Goal: Task Accomplishment & Management: Manage account settings

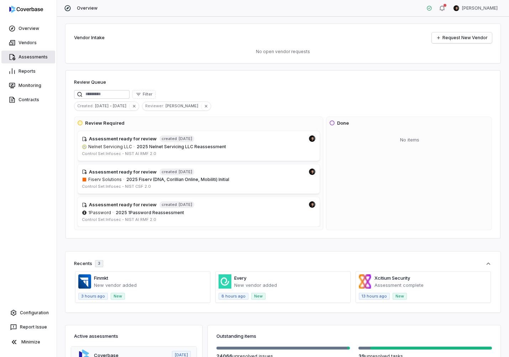
click at [30, 59] on link "Assessments" at bounding box center [28, 57] width 54 height 13
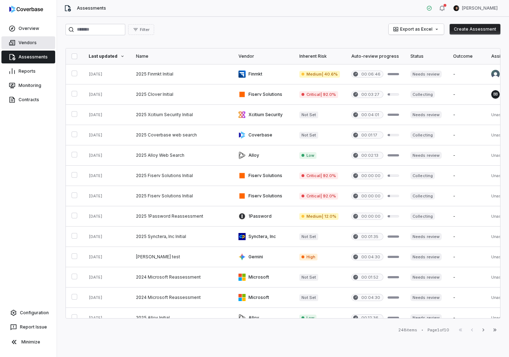
click at [30, 45] on link "Vendors" at bounding box center [28, 42] width 54 height 13
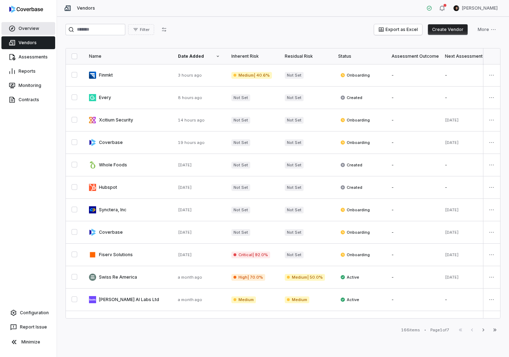
click at [4, 30] on link "Overview" at bounding box center [28, 28] width 54 height 13
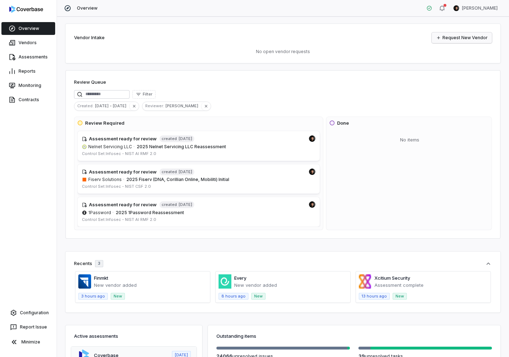
click at [457, 35] on link "Request New Vendor" at bounding box center [462, 37] width 60 height 11
click at [25, 40] on link "Vendors" at bounding box center [28, 42] width 54 height 13
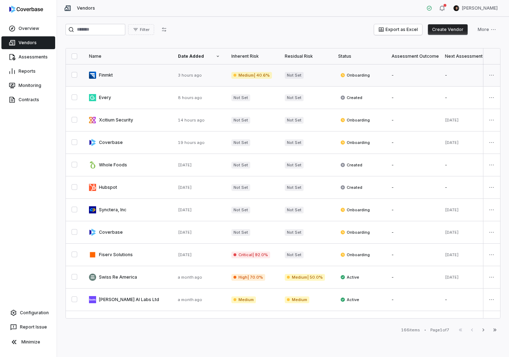
click at [142, 78] on link at bounding box center [127, 75] width 89 height 22
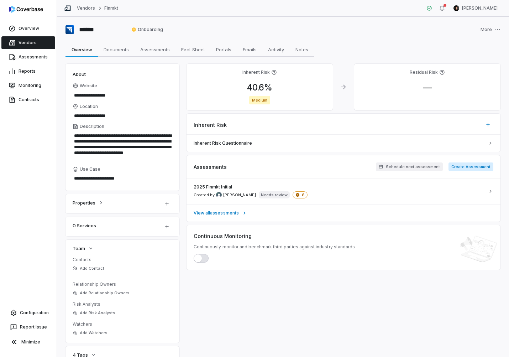
click at [483, 167] on button "Create Assessment" at bounding box center [471, 166] width 45 height 9
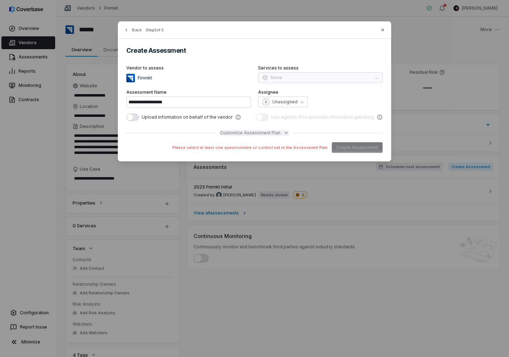
click at [259, 134] on span "Customize Assessment Plan" at bounding box center [250, 133] width 61 height 6
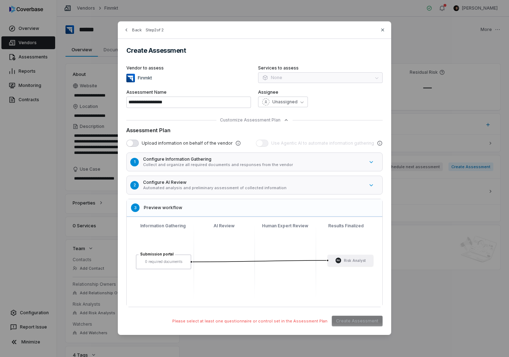
click at [277, 180] on h5 "Configure AI Review" at bounding box center [253, 183] width 221 height 6
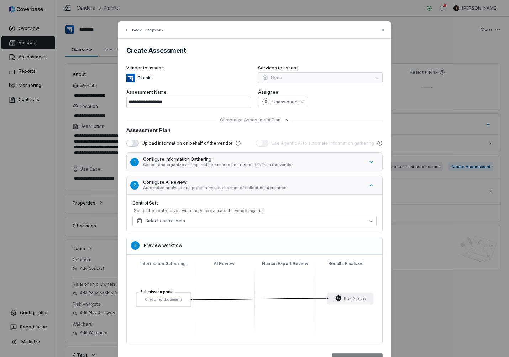
click at [280, 163] on p "Collect and organize all required documents and responses from the vendor" at bounding box center [253, 164] width 221 height 5
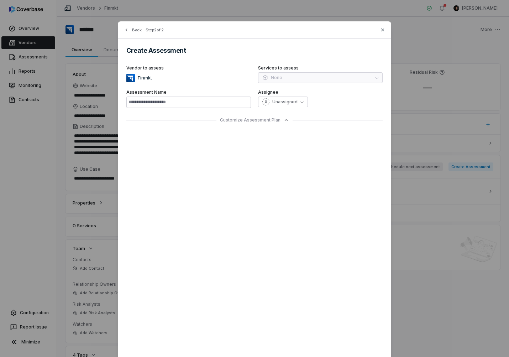
type input "**********"
click at [420, 311] on div "**********" at bounding box center [254, 178] width 509 height 357
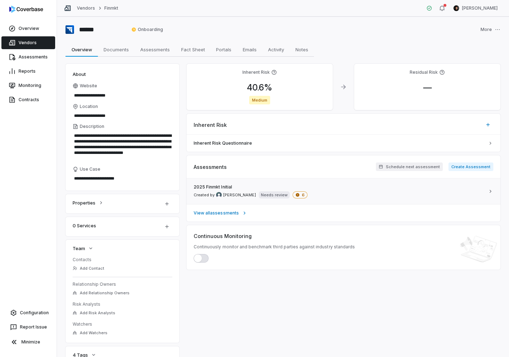
click at [342, 188] on div "2025 Finmkt Initial Created by [PERSON_NAME] Needs review 6" at bounding box center [339, 191] width 291 height 14
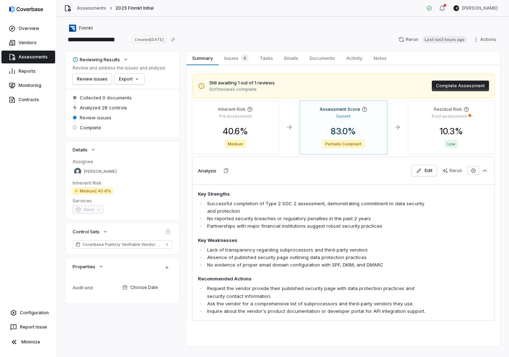
click at [14, 60] on icon at bounding box center [12, 56] width 7 height 7
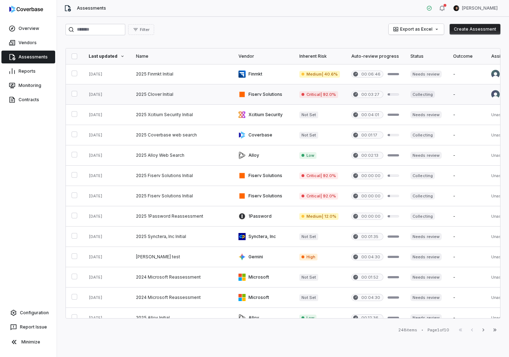
click at [167, 93] on link at bounding box center [181, 94] width 103 height 20
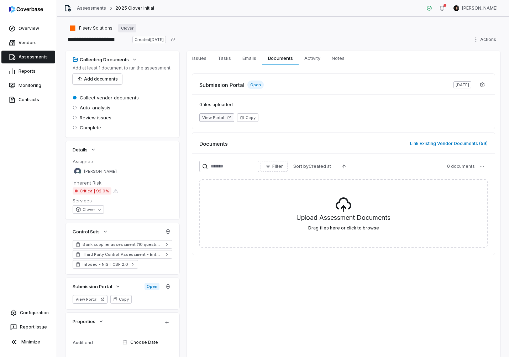
click at [222, 118] on button "View Portal" at bounding box center [216, 117] width 35 height 9
click at [167, 287] on icon "button" at bounding box center [168, 287] width 6 height 6
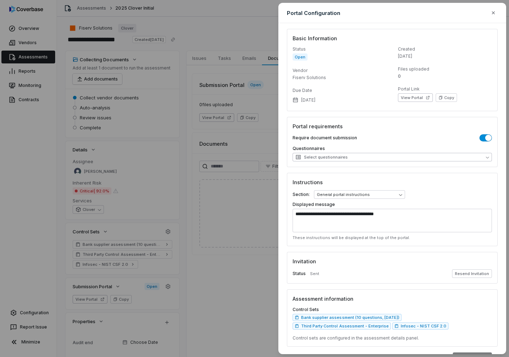
click at [366, 156] on button "Select questionnaires" at bounding box center [392, 157] width 199 height 9
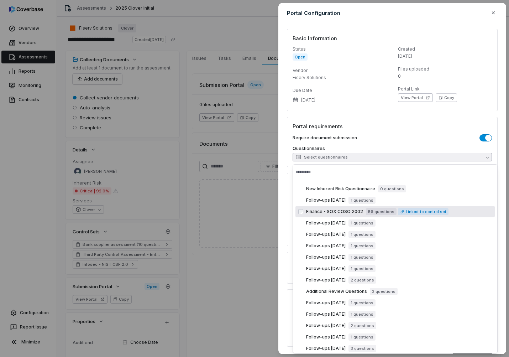
click at [375, 131] on div "Portal requirements Require document submission Questionnaires Select questionn…" at bounding box center [392, 142] width 211 height 50
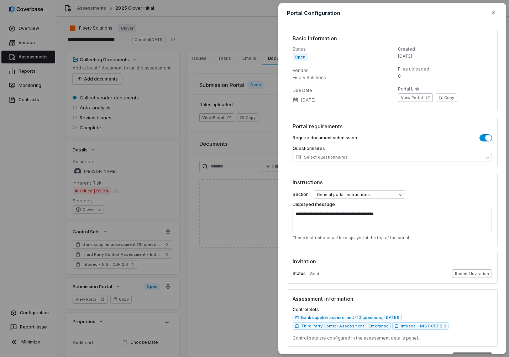
click at [468, 272] on button "Resend Invitation" at bounding box center [472, 273] width 40 height 9
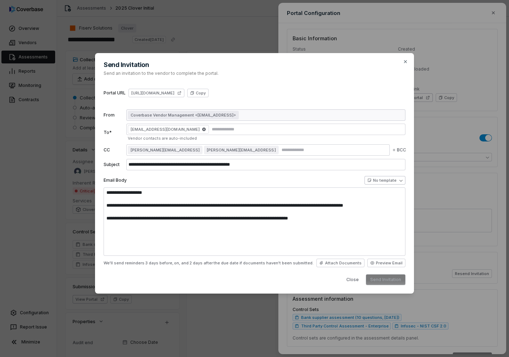
type textarea "**********"
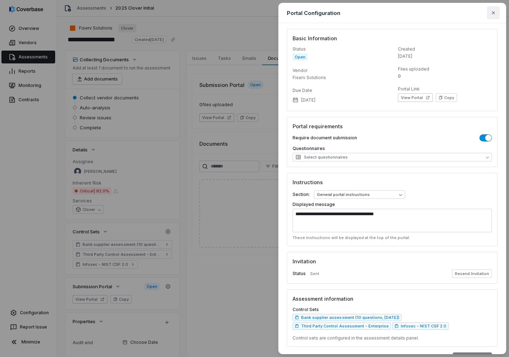
click at [494, 9] on button "button" at bounding box center [493, 12] width 13 height 13
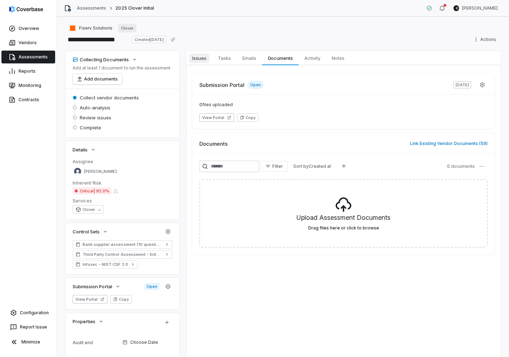
click at [197, 58] on span "Issues" at bounding box center [200, 57] width 20 height 9
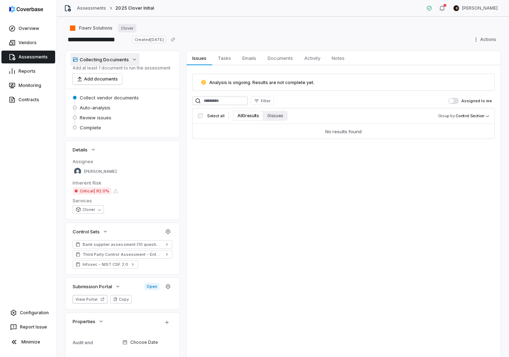
click at [131, 59] on button "Collecting Documents" at bounding box center [105, 59] width 69 height 13
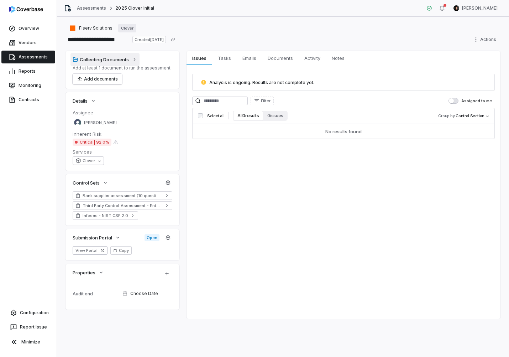
click at [131, 59] on button "Collecting Documents" at bounding box center [105, 59] width 69 height 13
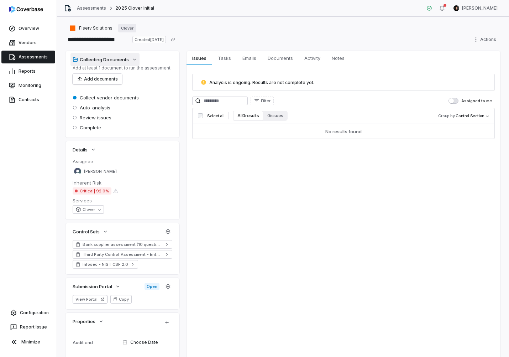
click at [115, 60] on div "Collecting Documents" at bounding box center [101, 59] width 56 height 6
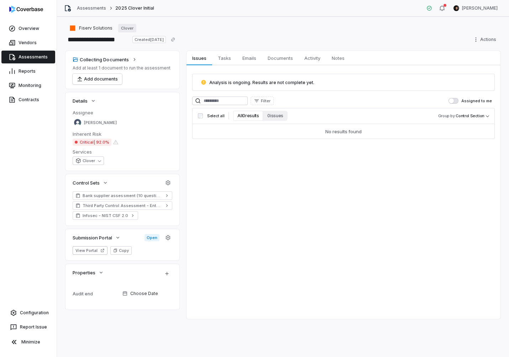
click at [169, 60] on div "Collecting Documents Add at least 1 document to run the assessment Add documents" at bounding box center [123, 69] width 100 height 29
click at [125, 62] on div "Collecting Documents" at bounding box center [101, 59] width 56 height 6
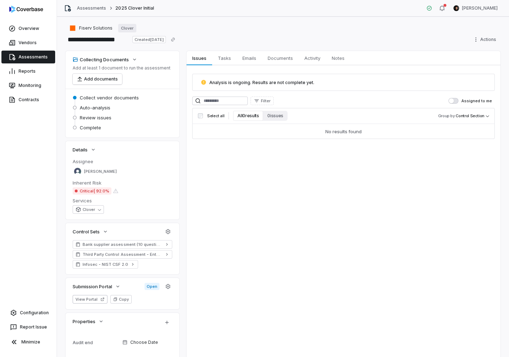
click at [38, 59] on link "Assessments" at bounding box center [28, 57] width 54 height 13
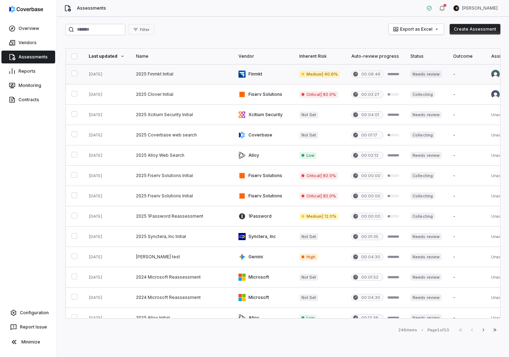
scroll to position [0, 0]
click at [18, 35] on div "Overview" at bounding box center [28, 28] width 57 height 14
click at [17, 42] on link "Vendors" at bounding box center [28, 42] width 54 height 13
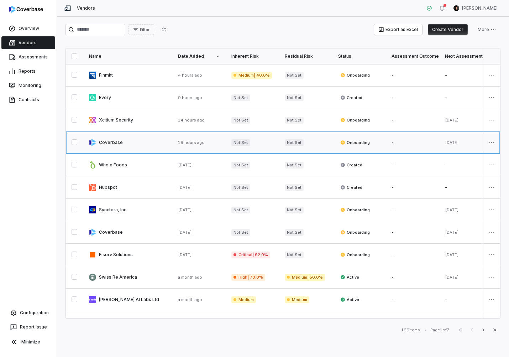
click at [136, 142] on link at bounding box center [127, 142] width 89 height 22
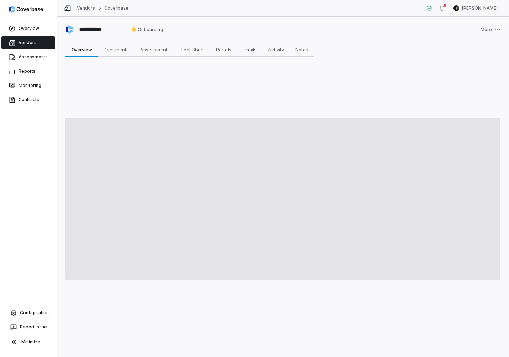
type textarea "*"
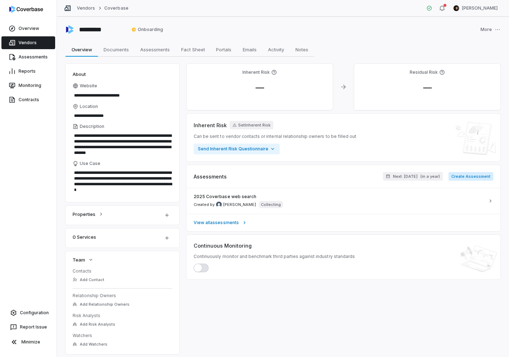
click at [477, 177] on button "Create Assessment" at bounding box center [471, 176] width 45 height 9
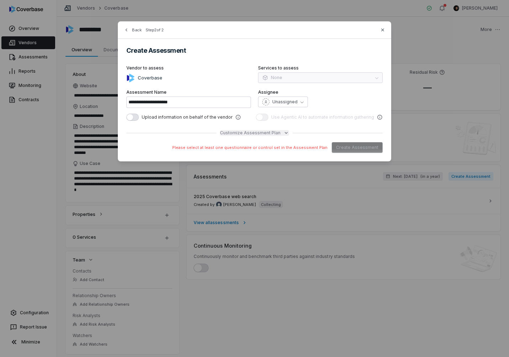
click at [244, 131] on span "Customize Assessment Plan" at bounding box center [250, 133] width 61 height 6
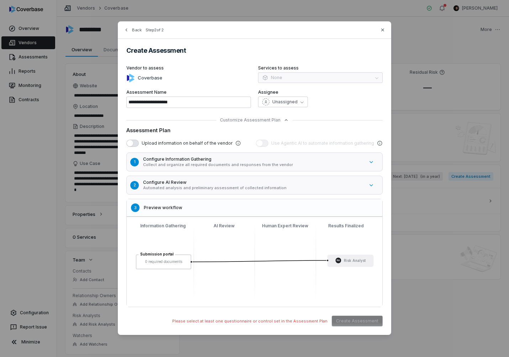
click at [253, 161] on h5 "Configure Information Gathering" at bounding box center [253, 159] width 221 height 6
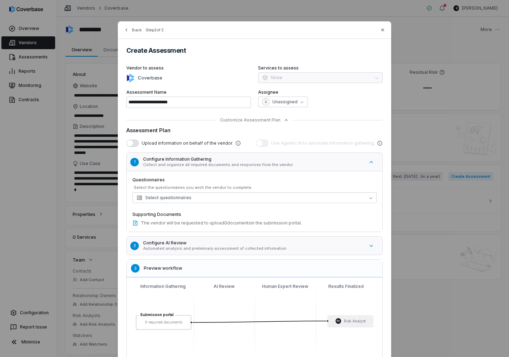
click at [250, 246] on p "Automated analysis and preliminary assessment of collected information" at bounding box center [253, 248] width 221 height 5
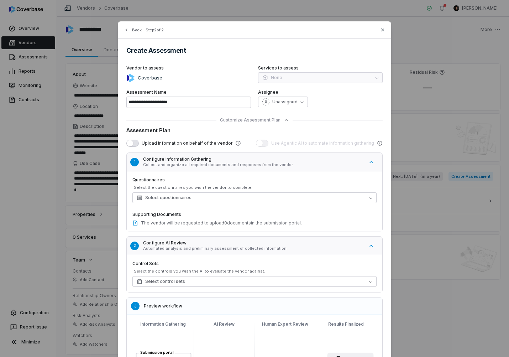
click at [372, 166] on button "1 Configure Information Gathering Collect and organize all required documents a…" at bounding box center [258, 162] width 267 height 22
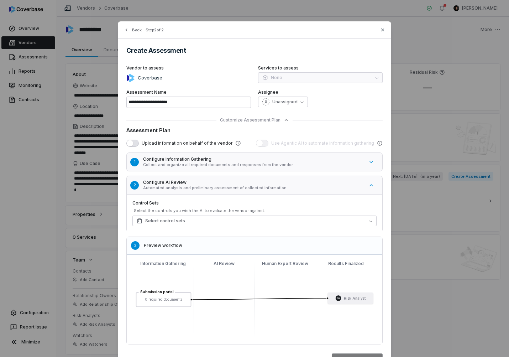
click at [372, 179] on button "2 Configure AI Review Automated analysis and preliminary assessment of collecte…" at bounding box center [258, 185] width 267 height 22
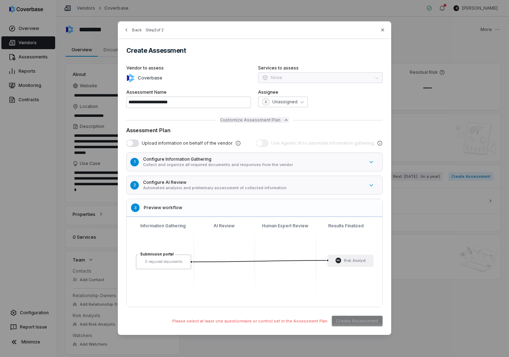
click at [279, 123] on span "Customize Assessment Plan" at bounding box center [250, 120] width 61 height 6
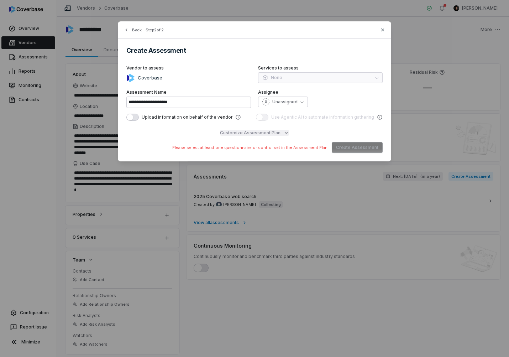
click at [270, 134] on span "Customize Assessment Plan" at bounding box center [250, 133] width 61 height 6
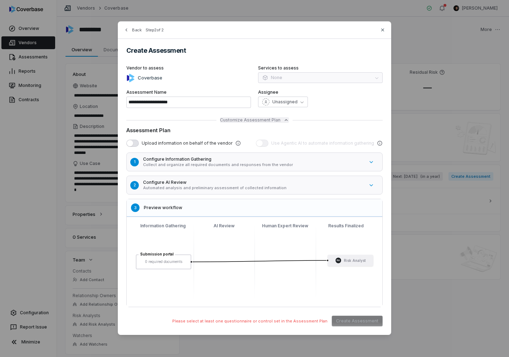
click at [257, 121] on span "Customize Assessment Plan" at bounding box center [250, 120] width 61 height 6
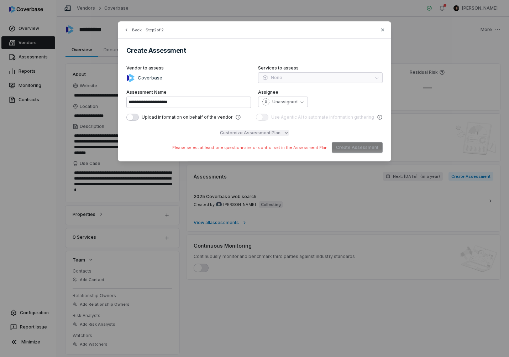
click at [256, 133] on span "Customize Assessment Plan" at bounding box center [250, 133] width 61 height 6
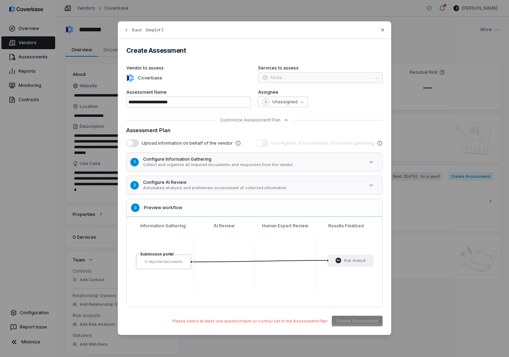
click at [219, 166] on p "Collect and organize all required documents and responses from the vendor" at bounding box center [253, 164] width 221 height 5
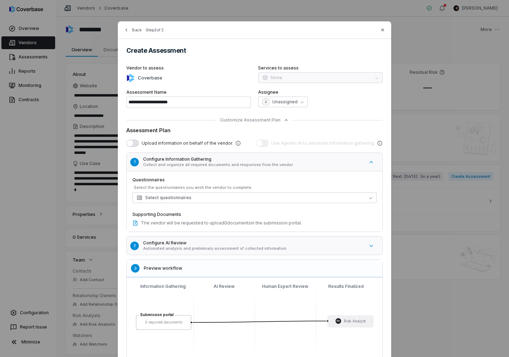
click at [219, 165] on p "Collect and organize all required documents and responses from the vendor" at bounding box center [253, 164] width 221 height 5
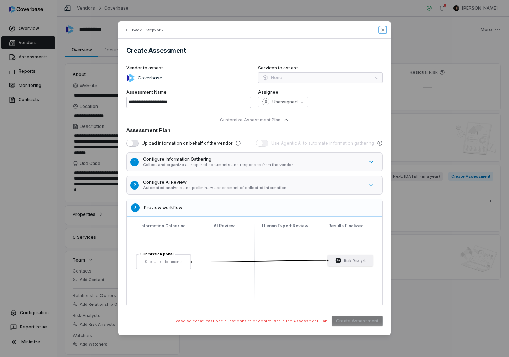
click at [380, 29] on icon "button" at bounding box center [383, 30] width 6 height 6
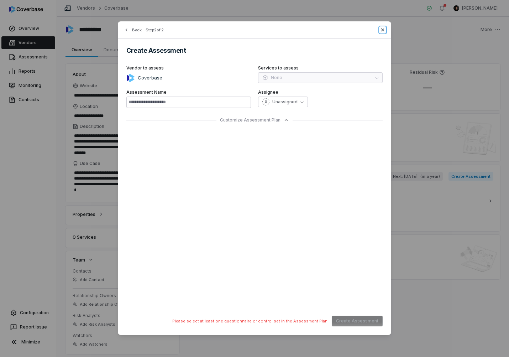
type input "**********"
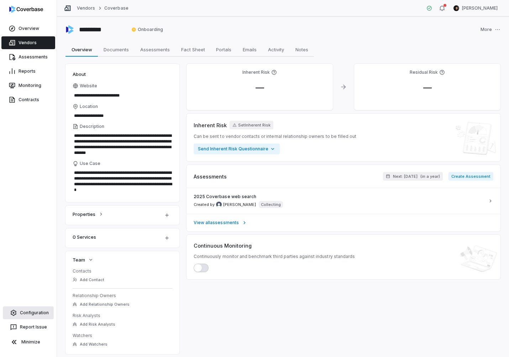
click at [39, 309] on link "Configuration" at bounding box center [28, 312] width 51 height 13
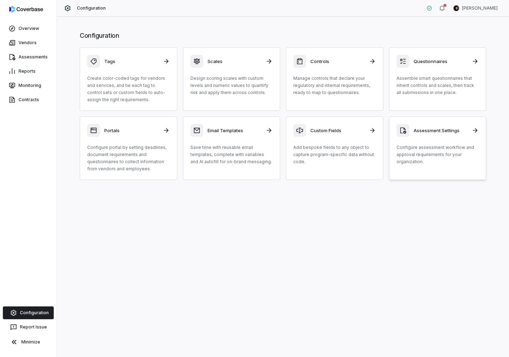
click at [429, 137] on div "Assessment Settings Configure assessment workflow and approval requirements for…" at bounding box center [438, 144] width 83 height 41
click at [31, 40] on link "Vendors" at bounding box center [28, 42] width 54 height 13
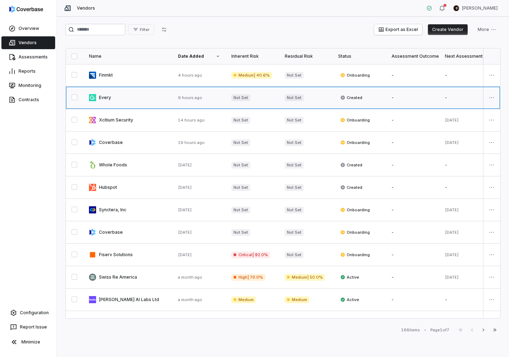
click at [137, 103] on link at bounding box center [127, 98] width 89 height 22
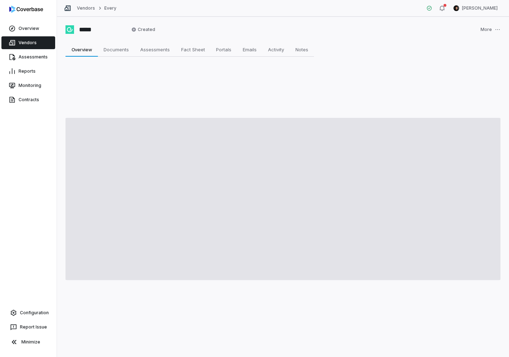
type textarea "*"
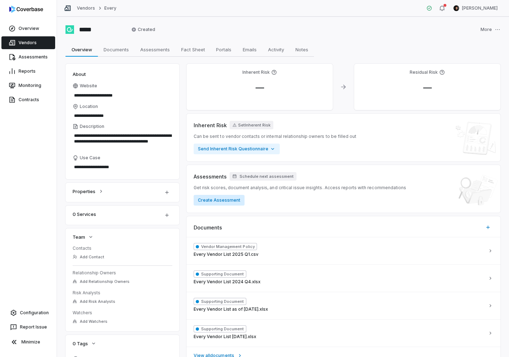
click at [219, 199] on button "Create Assessment" at bounding box center [219, 200] width 51 height 11
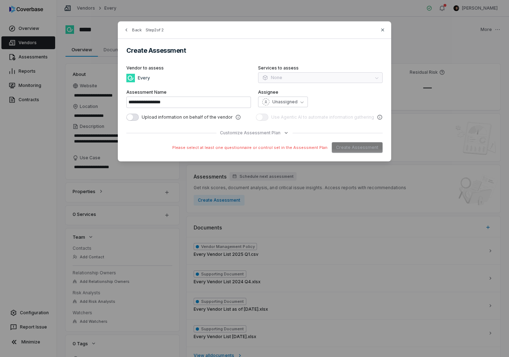
drag, startPoint x: 242, startPoint y: 143, endPoint x: 243, endPoint y: 128, distance: 15.0
click at [242, 142] on div "Please select at least one questionnaire or control set in the Assessment Plan …" at bounding box center [254, 147] width 256 height 11
click at [243, 128] on div "**********" at bounding box center [255, 91] width 274 height 140
click at [242, 131] on span "Customize Assessment Plan" at bounding box center [250, 133] width 61 height 6
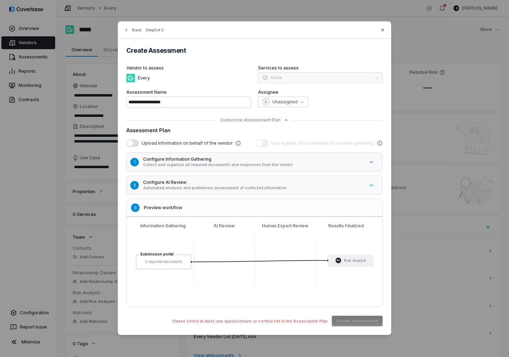
drag, startPoint x: 218, startPoint y: 161, endPoint x: 219, endPoint y: 173, distance: 11.4
click at [218, 162] on div "Configure Information Gathering Collect and organize all required documents and…" at bounding box center [253, 161] width 221 height 11
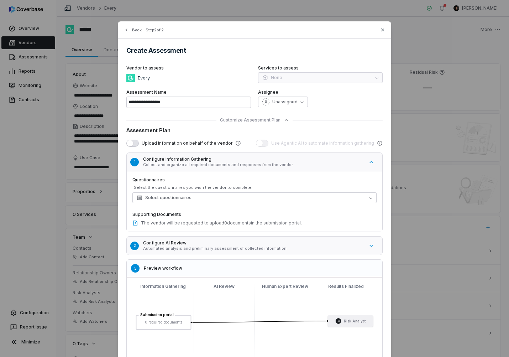
click at [231, 163] on p "Collect and organize all required documents and responses from the vendor" at bounding box center [253, 164] width 221 height 5
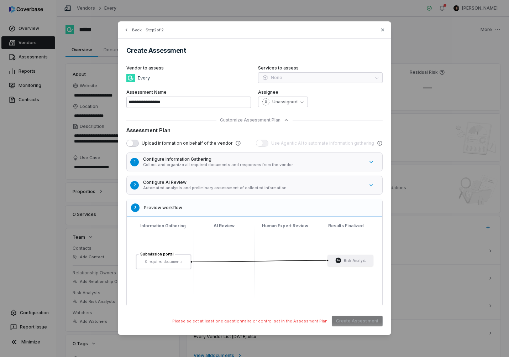
click at [386, 30] on div "Back Step 2 of 2" at bounding box center [255, 34] width 274 height 9
click at [385, 30] on icon "button" at bounding box center [383, 30] width 6 height 6
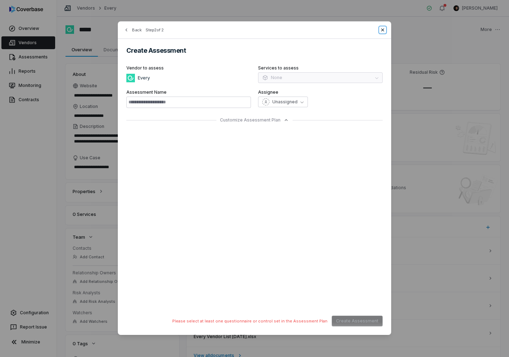
type input "**********"
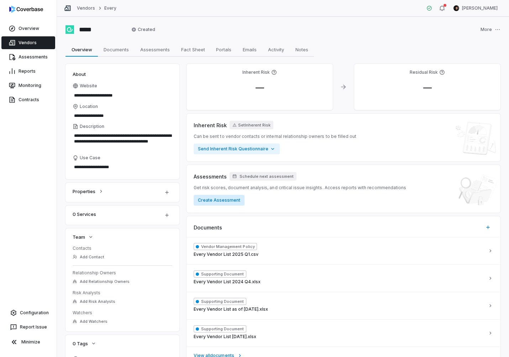
click at [233, 201] on button "Create Assessment" at bounding box center [219, 200] width 51 height 11
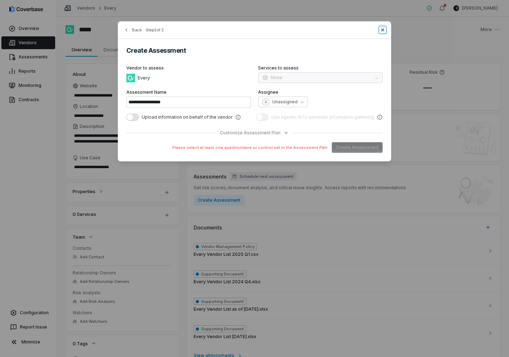
drag, startPoint x: 383, startPoint y: 31, endPoint x: 385, endPoint y: 27, distance: 4.8
click at [383, 30] on icon "button" at bounding box center [383, 30] width 6 height 6
type input "**********"
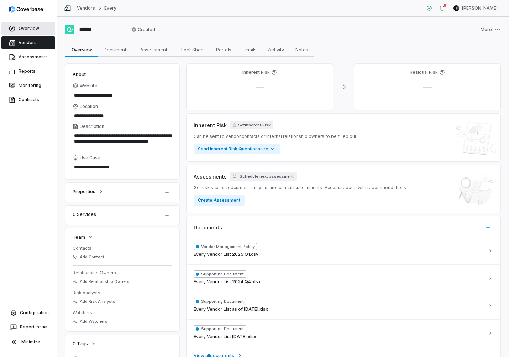
click at [21, 30] on link "Overview" at bounding box center [28, 28] width 54 height 13
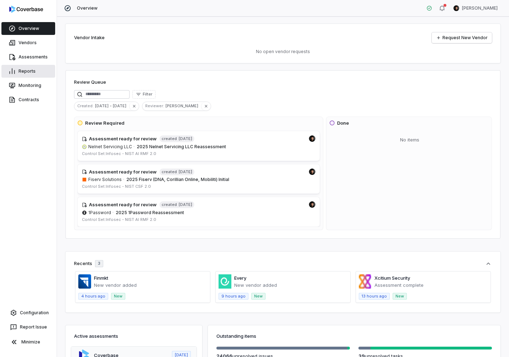
click at [32, 72] on link "Reports" at bounding box center [28, 71] width 54 height 13
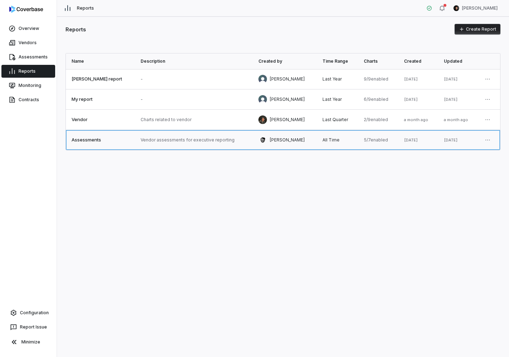
click at [144, 139] on link at bounding box center [194, 140] width 118 height 20
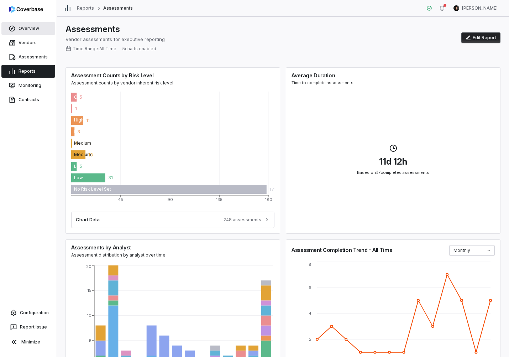
click at [34, 32] on link "Overview" at bounding box center [28, 28] width 54 height 13
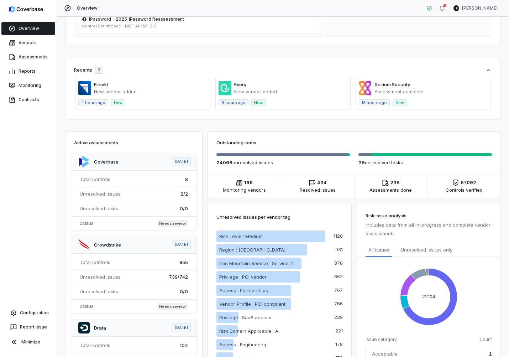
scroll to position [191, 0]
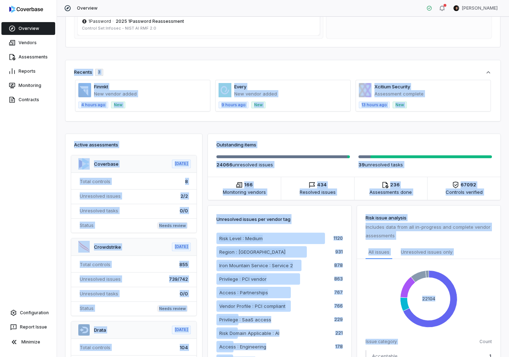
drag, startPoint x: 78, startPoint y: 51, endPoint x: 443, endPoint y: 341, distance: 466.2
click at [443, 341] on div "Vendor Intake Request New Vendor No open vendor requests Review Queue Filter Cr…" at bounding box center [283, 187] width 452 height 340
click at [152, 53] on div "Vendor Intake Request New Vendor No open vendor requests Review Queue Filter Cr…" at bounding box center [283, 187] width 452 height 340
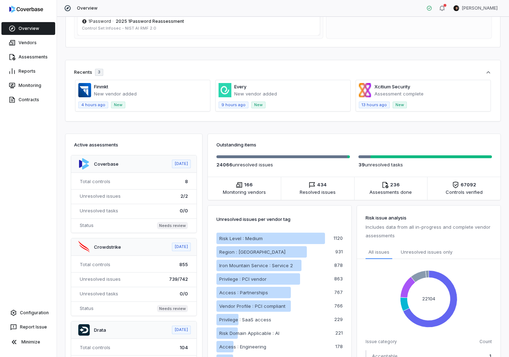
click at [487, 72] on icon "button" at bounding box center [488, 72] width 7 height 7
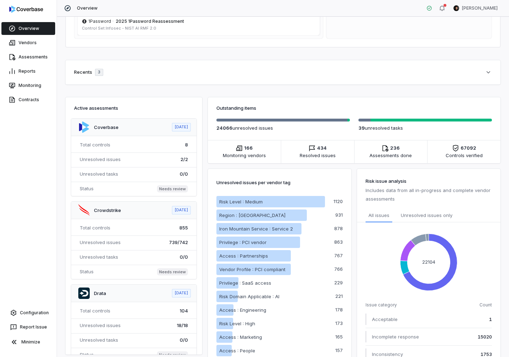
click at [487, 72] on icon "button" at bounding box center [489, 72] width 4 height 2
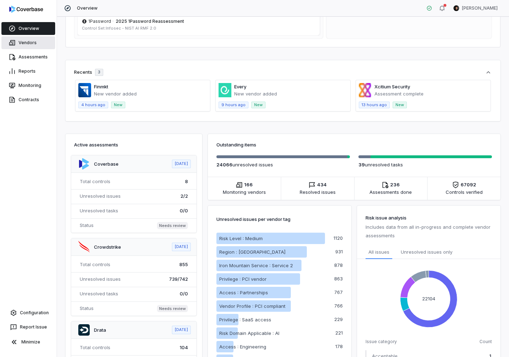
click at [30, 41] on link "Vendors" at bounding box center [28, 42] width 54 height 13
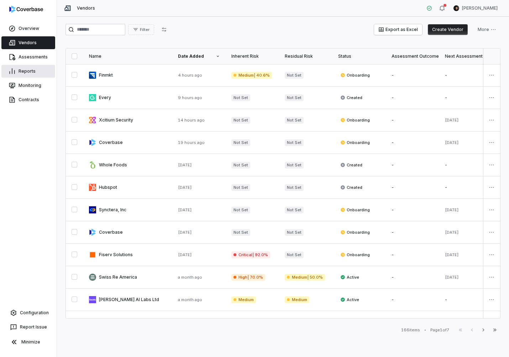
click at [27, 72] on link "Reports" at bounding box center [28, 71] width 54 height 13
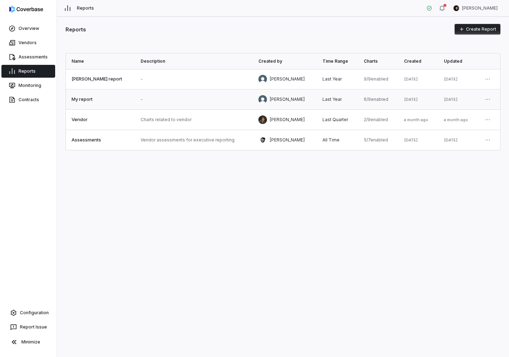
click at [150, 105] on link at bounding box center [194, 99] width 118 height 20
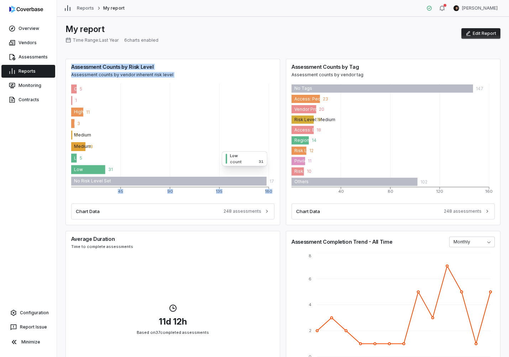
drag, startPoint x: 73, startPoint y: 68, endPoint x: 245, endPoint y: 186, distance: 208.7
click at [236, 180] on div "Assessment Counts by Risk Level Assessment counts by vendor inherent risk level…" at bounding box center [173, 142] width 215 height 166
click at [205, 126] on icon "45 90 135 180 Critical Critical High High Medium Medium Low Low No Risk Level S…" at bounding box center [172, 140] width 203 height 114
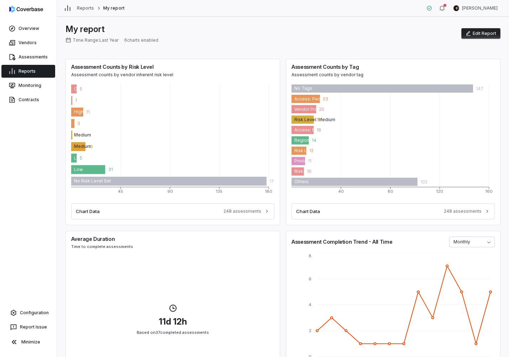
click at [152, 61] on div "Assessment Counts by Risk Level Assessment counts by vendor inherent risk level" at bounding box center [173, 71] width 215 height 25
click at [25, 30] on link "Overview" at bounding box center [28, 28] width 54 height 13
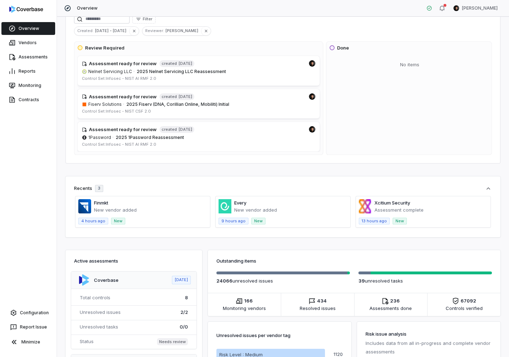
scroll to position [95, 0]
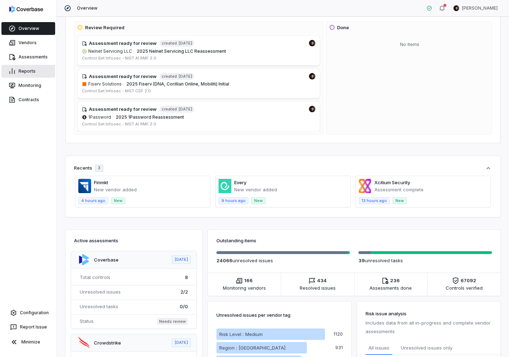
click at [29, 72] on link "Reports" at bounding box center [28, 71] width 54 height 13
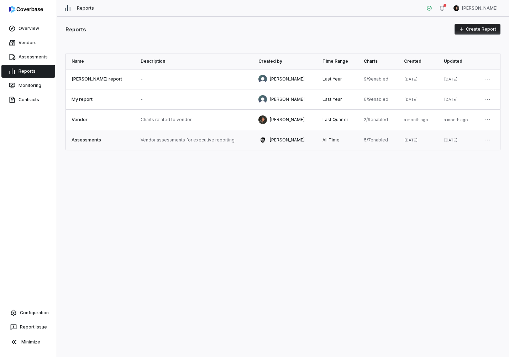
click at [98, 140] on link at bounding box center [100, 140] width 69 height 20
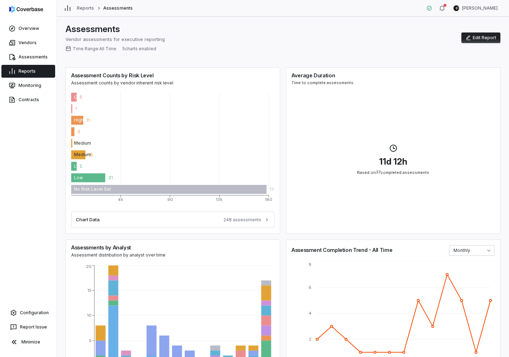
click at [478, 36] on button "Edit Report" at bounding box center [481, 37] width 39 height 11
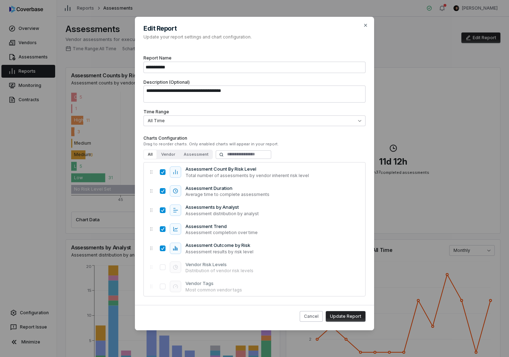
click at [369, 24] on div "Edit Report Update your report settings and chart configuration." at bounding box center [254, 31] width 239 height 29
click at [365, 25] on icon "button" at bounding box center [365, 25] width 3 height 3
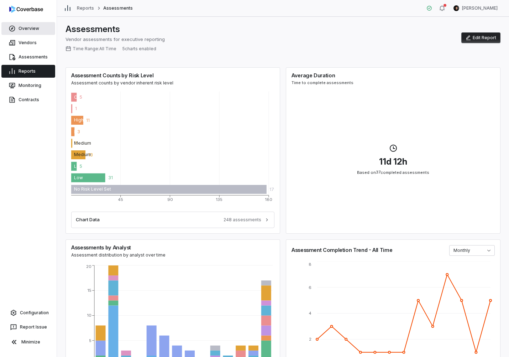
click at [38, 27] on link "Overview" at bounding box center [28, 28] width 54 height 13
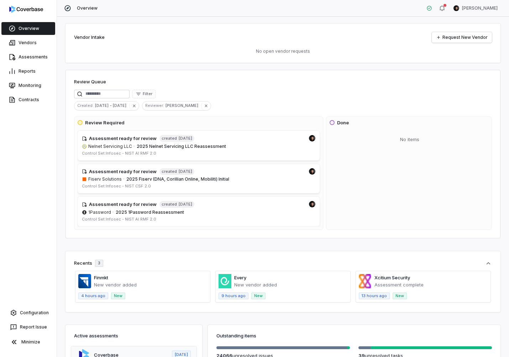
scroll to position [14, 0]
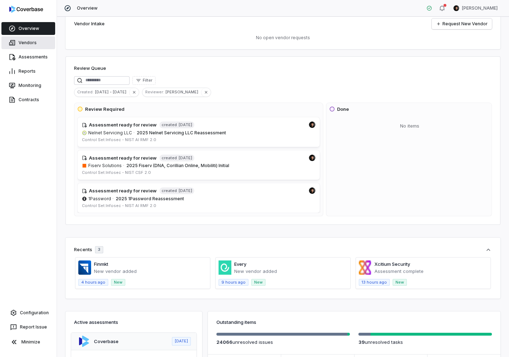
click at [33, 45] on link "Vendors" at bounding box center [28, 42] width 54 height 13
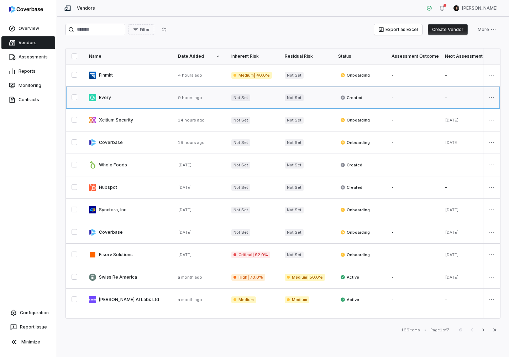
click at [137, 99] on link at bounding box center [127, 98] width 89 height 22
type textarea "*"
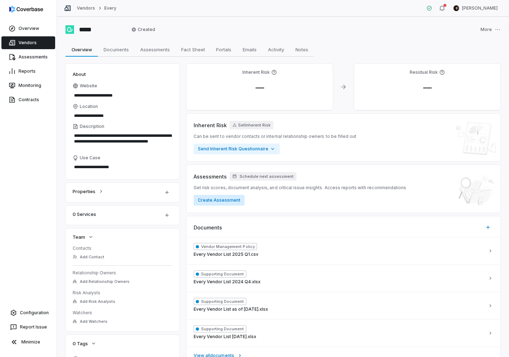
click at [216, 200] on button "Create Assessment" at bounding box center [219, 200] width 51 height 11
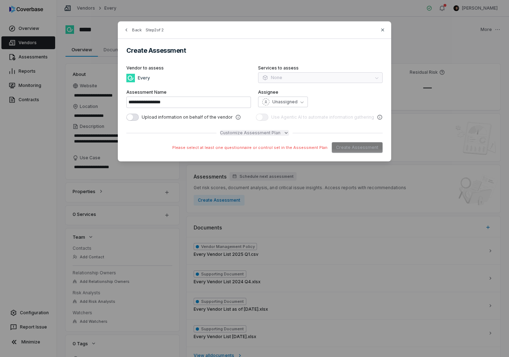
click at [247, 131] on span "Customize Assessment Plan" at bounding box center [250, 133] width 61 height 6
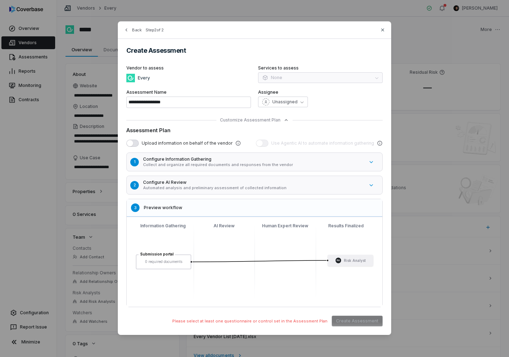
click at [280, 163] on p "Collect and organize all required documents and responses from the vendor" at bounding box center [253, 164] width 221 height 5
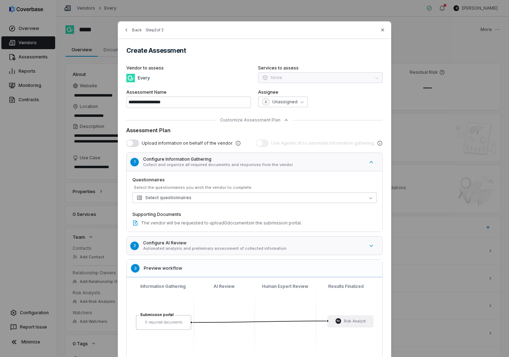
click at [279, 250] on p "Automated analysis and preliminary assessment of collected information" at bounding box center [253, 248] width 221 height 5
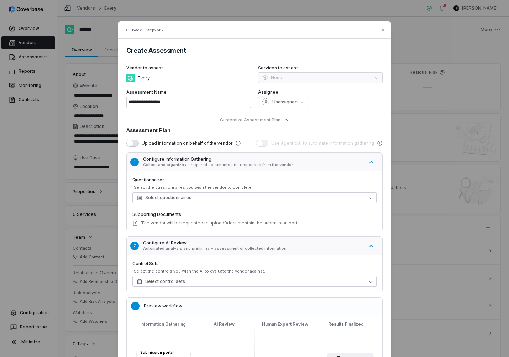
scroll to position [98, 0]
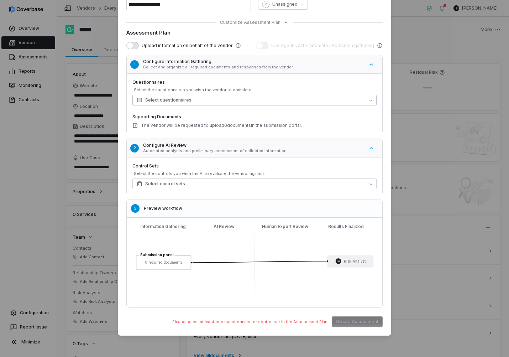
click at [181, 100] on span "Select questionnaires" at bounding box center [164, 100] width 55 height 6
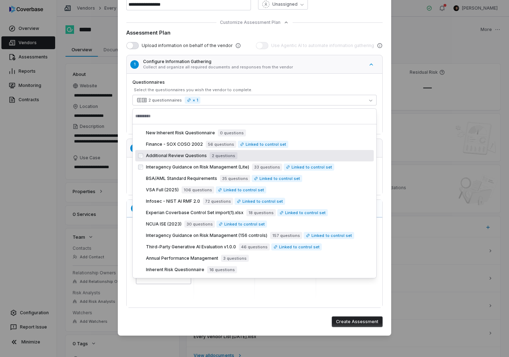
click at [130, 149] on div "2" at bounding box center [134, 148] width 9 height 9
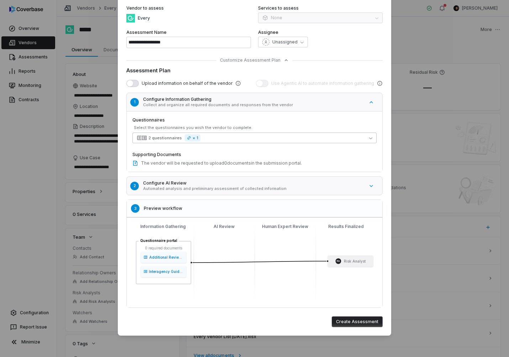
click at [186, 143] on button "2 questionnaires × 1" at bounding box center [255, 138] width 244 height 11
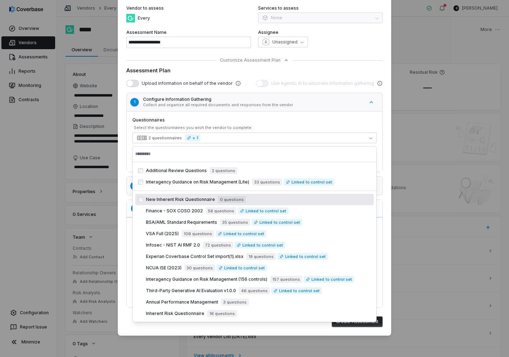
click at [204, 144] on body "**********" at bounding box center [254, 178] width 509 height 357
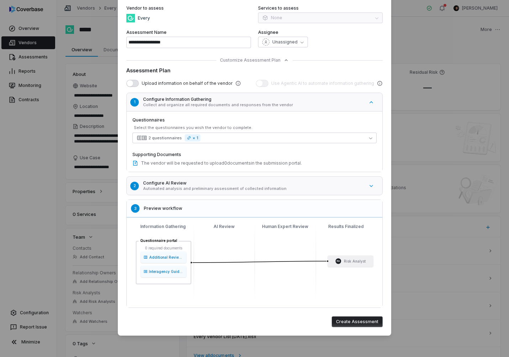
click at [213, 185] on h5 "Configure AI Review" at bounding box center [253, 183] width 221 height 6
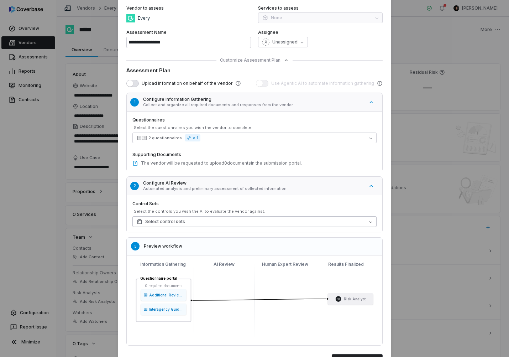
click at [216, 222] on button "Select control sets" at bounding box center [255, 221] width 244 height 11
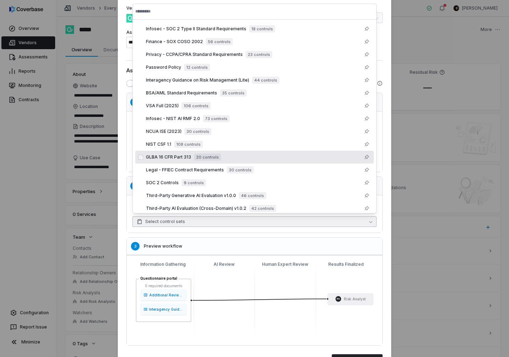
click at [202, 159] on span "20 controls" at bounding box center [207, 157] width 27 height 7
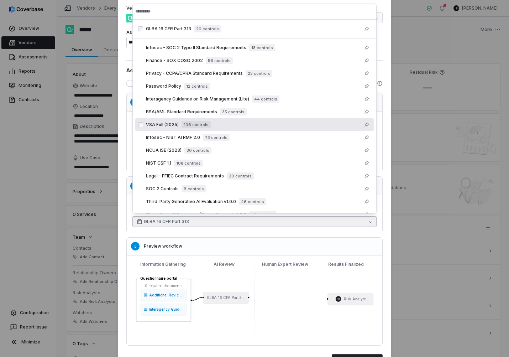
click at [198, 128] on span "106 controls" at bounding box center [196, 124] width 29 height 7
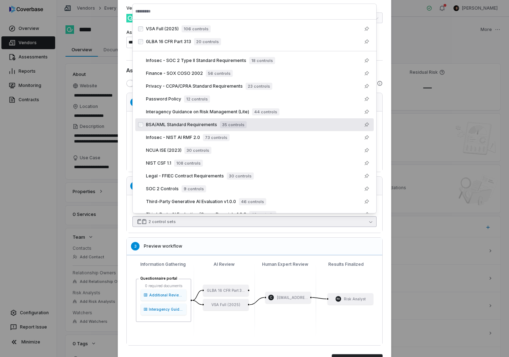
click at [264, 118] on div "BSA/AML Standard Requirements 35 controls" at bounding box center [254, 124] width 239 height 13
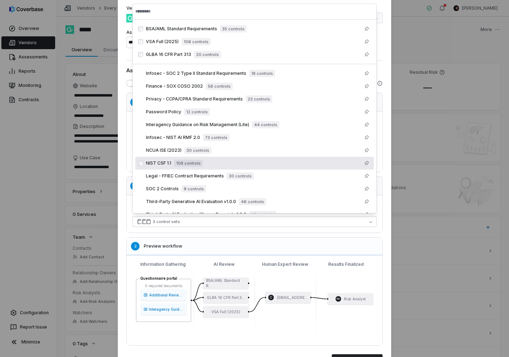
click at [121, 169] on div "**********" at bounding box center [255, 168] width 274 height 412
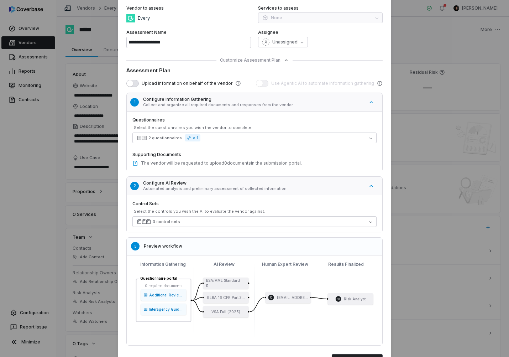
scroll to position [98, 0]
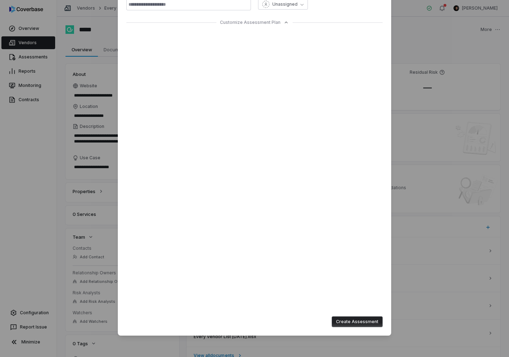
type input "**********"
click at [44, 304] on div "**********" at bounding box center [254, 129] width 509 height 455
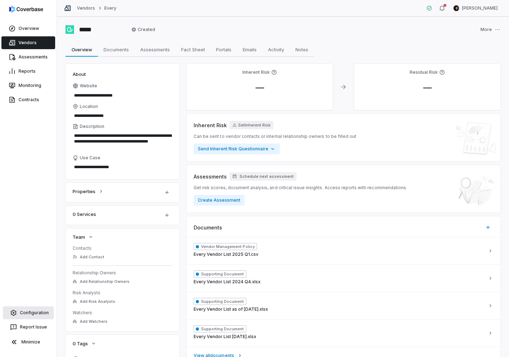
click at [36, 312] on link "Configuration" at bounding box center [28, 312] width 51 height 13
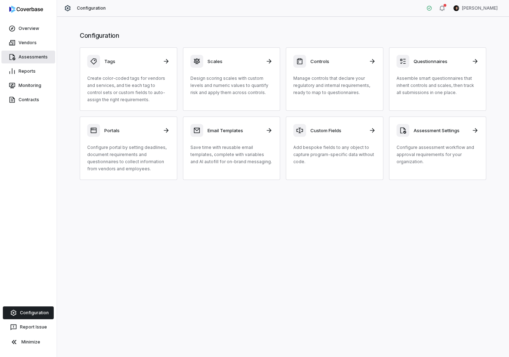
click at [27, 53] on link "Assessments" at bounding box center [28, 57] width 54 height 13
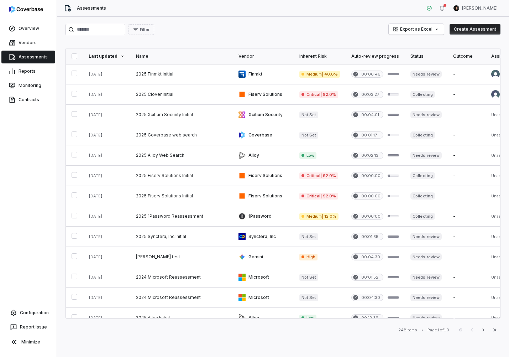
click at [460, 28] on button "Create Assessment" at bounding box center [475, 29] width 51 height 11
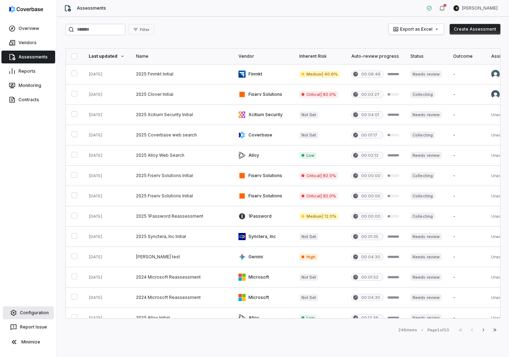
click at [38, 312] on link "Configuration" at bounding box center [28, 312] width 51 height 13
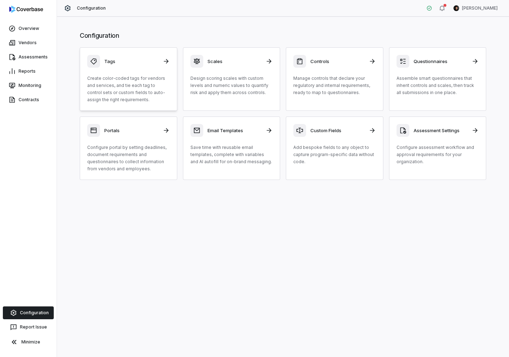
click at [129, 54] on link "Tags Create color-coded tags for vendors and services, and tie each tag to cont…" at bounding box center [129, 78] width 98 height 63
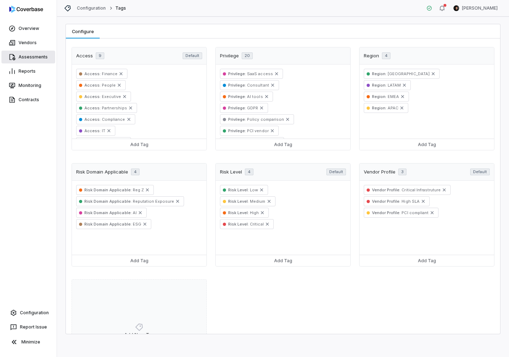
click at [33, 59] on link "Assessments" at bounding box center [28, 57] width 54 height 13
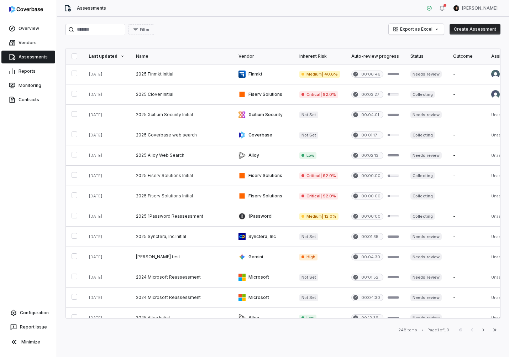
click at [474, 32] on button "Create Assessment" at bounding box center [475, 29] width 51 height 11
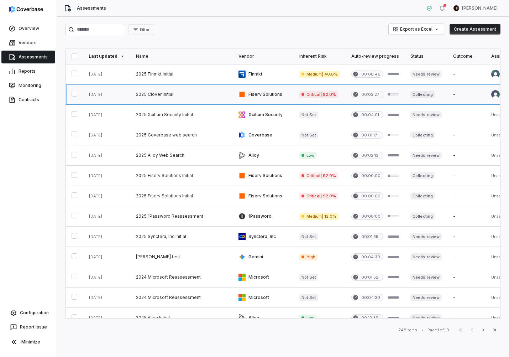
click at [155, 95] on link at bounding box center [181, 94] width 103 height 20
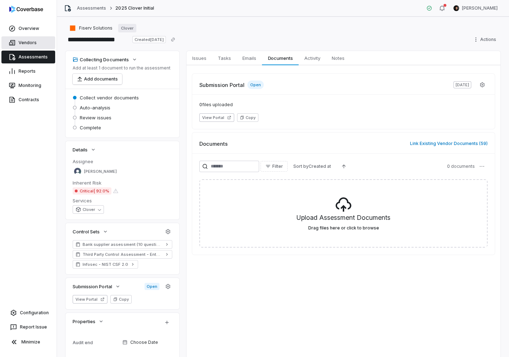
click at [25, 42] on link "Vendors" at bounding box center [28, 42] width 54 height 13
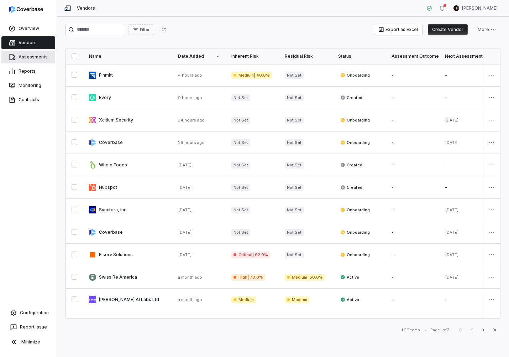
click at [22, 61] on link "Assessments" at bounding box center [28, 57] width 54 height 13
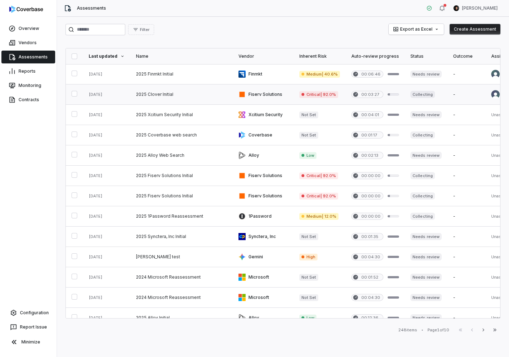
click at [171, 99] on link at bounding box center [181, 94] width 103 height 20
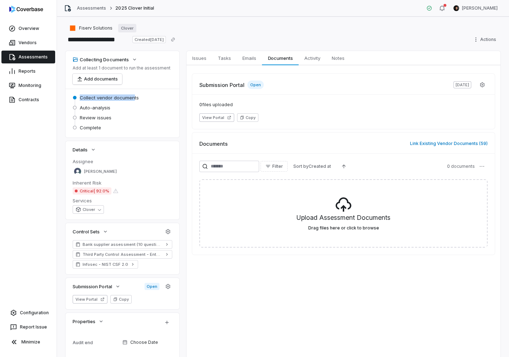
drag, startPoint x: 80, startPoint y: 97, endPoint x: 132, endPoint y: 94, distance: 52.4
click at [132, 94] on span "Collect vendor documents" at bounding box center [109, 97] width 59 height 6
drag, startPoint x: 82, startPoint y: 106, endPoint x: 91, endPoint y: 113, distance: 11.4
click at [116, 105] on div "Auto-analysis" at bounding box center [123, 107] width 100 height 9
drag, startPoint x: 78, startPoint y: 118, endPoint x: 83, endPoint y: 128, distance: 11.0
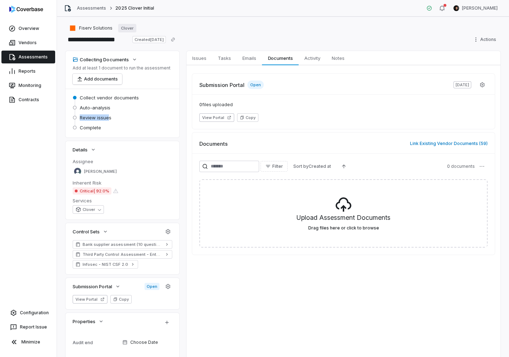
click at [107, 120] on div "Review issues" at bounding box center [123, 117] width 100 height 9
drag, startPoint x: 83, startPoint y: 128, endPoint x: 115, endPoint y: 117, distance: 33.5
click at [101, 127] on div "Complete" at bounding box center [123, 127] width 100 height 9
click at [281, 40] on div "**********" at bounding box center [283, 39] width 435 height 11
click at [31, 316] on link "Configuration" at bounding box center [28, 312] width 51 height 13
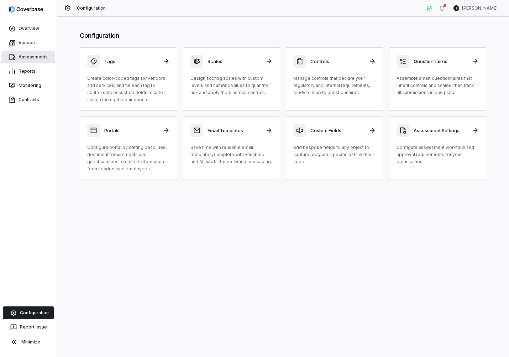
click at [35, 56] on link "Assessments" at bounding box center [28, 57] width 54 height 13
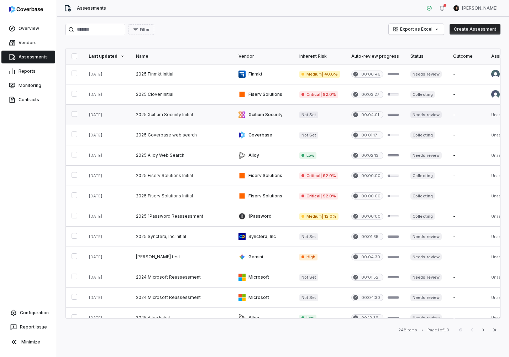
click at [172, 120] on link at bounding box center [181, 115] width 103 height 20
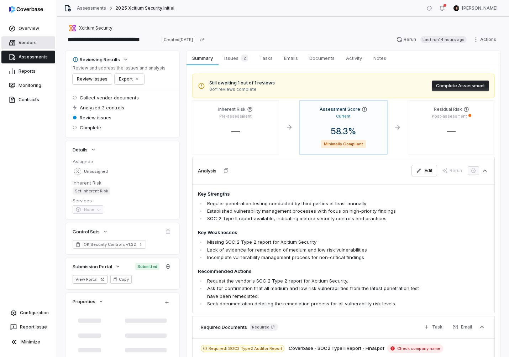
click at [41, 43] on link "Vendors" at bounding box center [28, 42] width 54 height 13
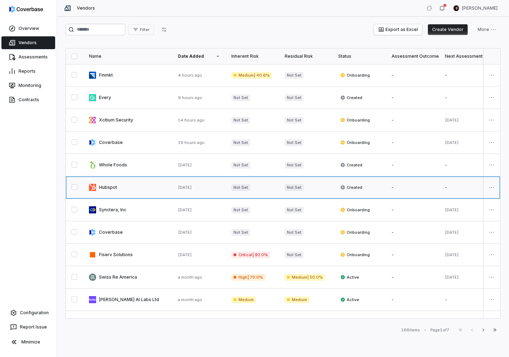
click at [140, 183] on link at bounding box center [127, 187] width 89 height 22
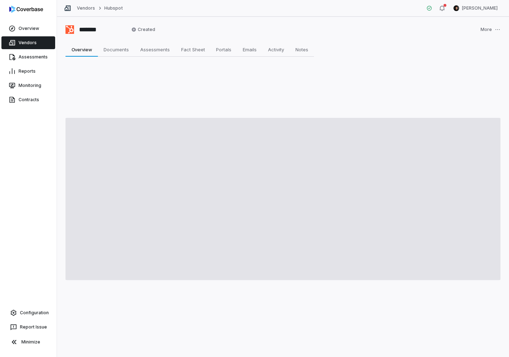
type textarea "*"
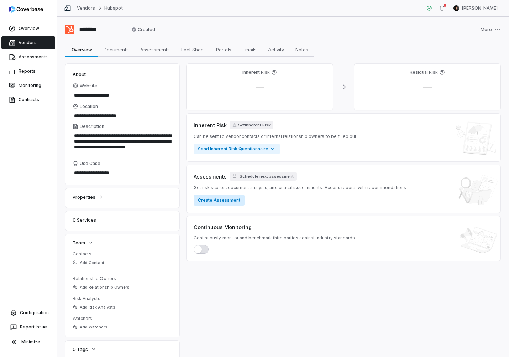
click at [226, 198] on button "Create Assessment" at bounding box center [219, 200] width 51 height 11
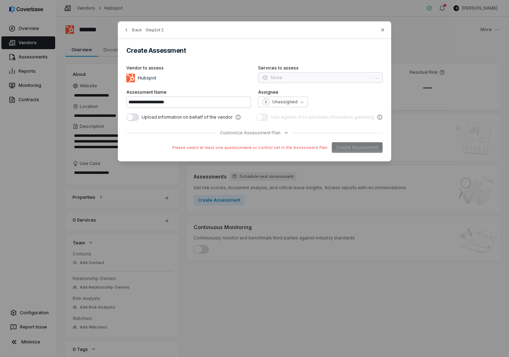
click at [387, 31] on div "Back Step 2 of 2" at bounding box center [255, 34] width 274 height 9
click at [382, 28] on icon "button" at bounding box center [383, 30] width 6 height 6
type input "**********"
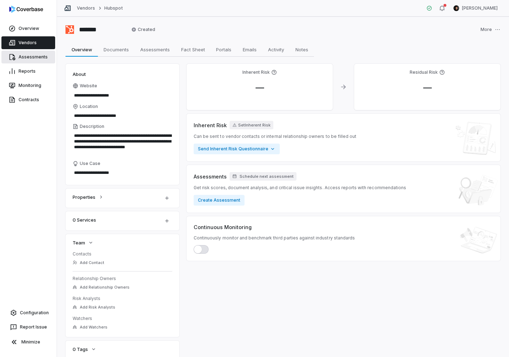
click at [35, 60] on link "Assessments" at bounding box center [28, 57] width 54 height 13
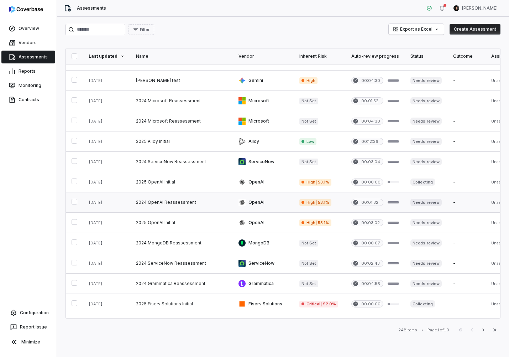
scroll to position [253, 0]
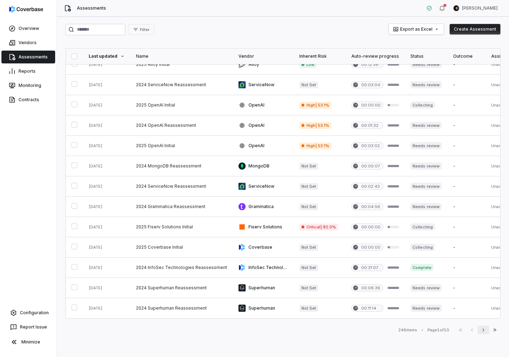
click at [484, 330] on icon "button" at bounding box center [484, 330] width 6 height 6
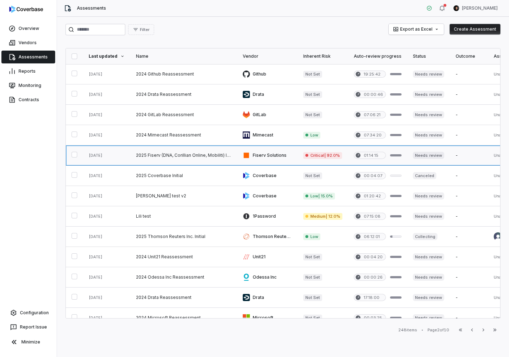
click at [192, 156] on link at bounding box center [183, 155] width 107 height 20
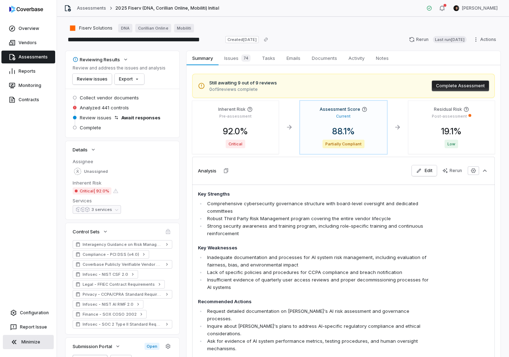
click at [15, 342] on icon at bounding box center [14, 342] width 9 height 9
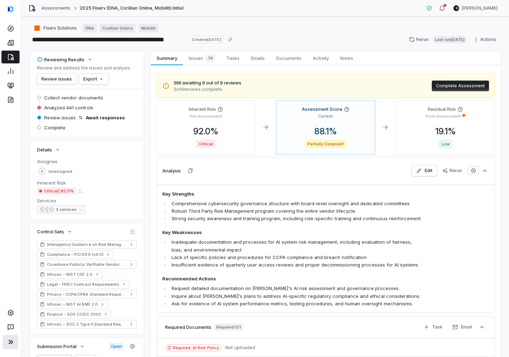
drag, startPoint x: 173, startPoint y: 78, endPoint x: 244, endPoint y: 88, distance: 71.5
click at [244, 88] on div "Still awaiting 9 out of 9 reviews 0 of 9 reviews complete Complete Assessment" at bounding box center [326, 86] width 338 height 24
click at [146, 83] on div "Reviewing Results Review and address the issues and analysis Review issues Expo…" at bounding box center [265, 234] width 471 height 367
click at [466, 85] on button "Complete Assessment" at bounding box center [460, 86] width 57 height 11
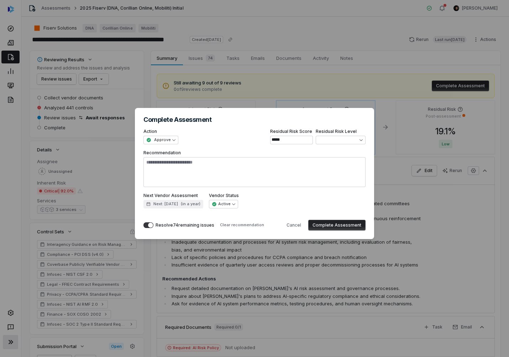
click at [315, 86] on div "**********" at bounding box center [254, 178] width 509 height 357
click at [298, 224] on button "Cancel" at bounding box center [293, 225] width 23 height 11
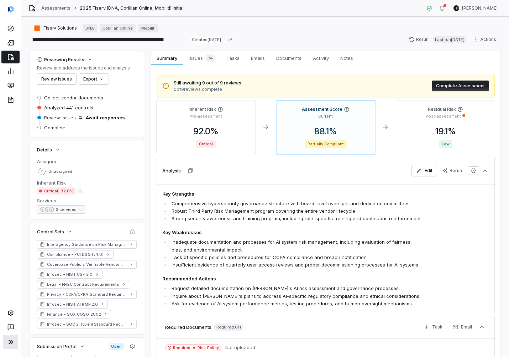
click at [454, 85] on button "Complete Assessment" at bounding box center [460, 86] width 57 height 11
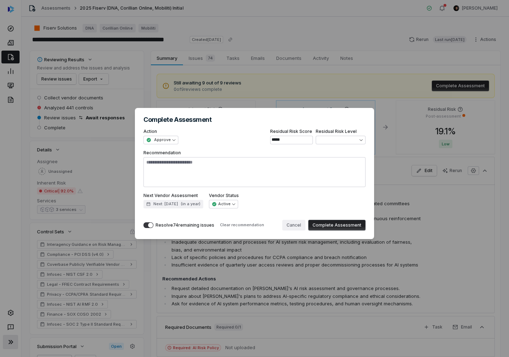
click at [297, 224] on button "Cancel" at bounding box center [293, 225] width 23 height 11
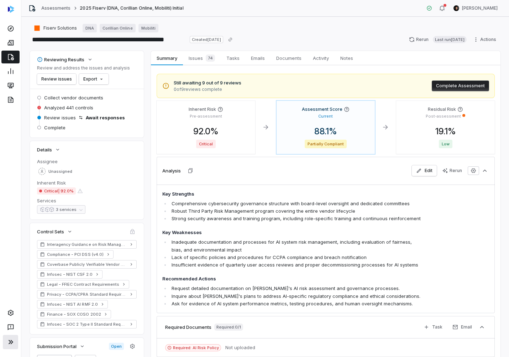
drag, startPoint x: 173, startPoint y: 80, endPoint x: 253, endPoint y: 88, distance: 80.8
click at [253, 88] on div "Still awaiting 9 out of 9 reviews 0 of 9 reviews complete Complete Assessment" at bounding box center [326, 86] width 338 height 24
click at [179, 79] on span "Still awaiting 9 out of 9 reviews" at bounding box center [208, 82] width 68 height 7
drag, startPoint x: 176, startPoint y: 83, endPoint x: 239, endPoint y: 87, distance: 63.2
click at [239, 87] on div "Still awaiting 9 out of 9 reviews 0 of 9 reviews complete" at bounding box center [208, 85] width 68 height 13
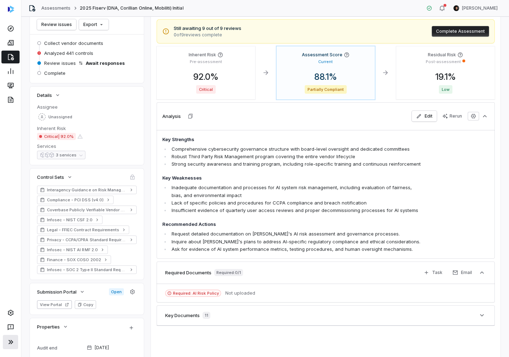
scroll to position [57, 0]
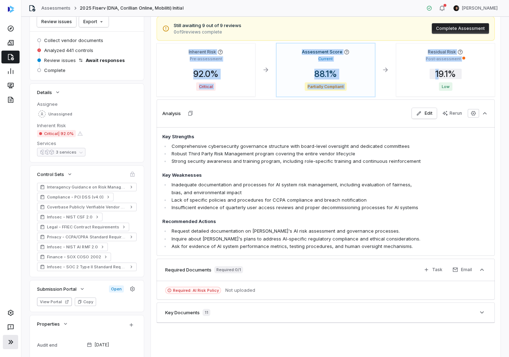
drag, startPoint x: 185, startPoint y: 53, endPoint x: 440, endPoint y: 78, distance: 256.6
click at [440, 78] on div "Inherent Risk Pre-assessment 92.0 % Critical Assessment Score Current 88.1 % Pa…" at bounding box center [326, 69] width 338 height 53
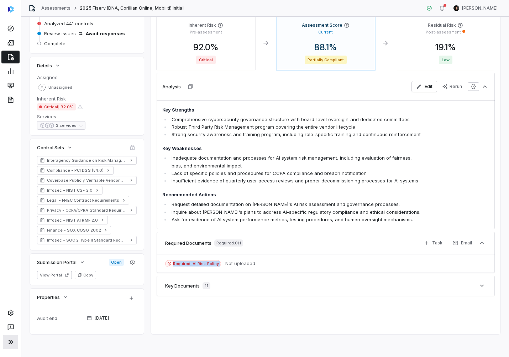
drag, startPoint x: 172, startPoint y: 263, endPoint x: 225, endPoint y: 264, distance: 53.1
click at [225, 264] on div "Required: AI Risk Policy Not uploaded" at bounding box center [325, 263] width 321 height 7
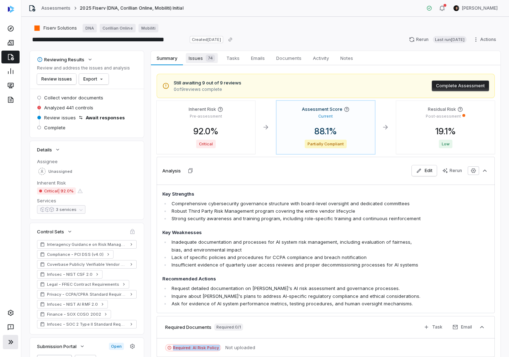
scroll to position [0, 0]
click at [56, 79] on button "Review issues" at bounding box center [56, 78] width 39 height 11
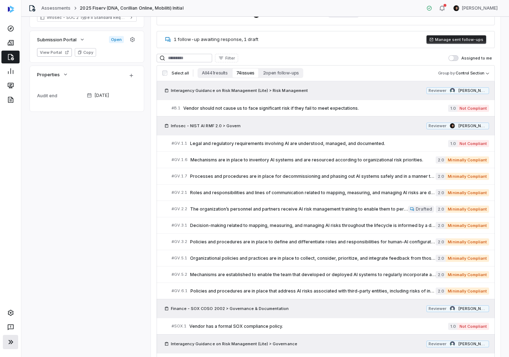
scroll to position [308, 0]
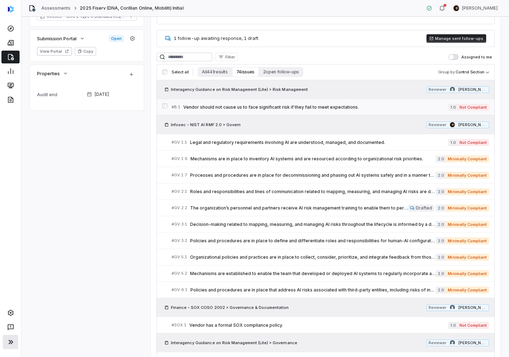
click at [292, 106] on span "Vendor should not cause us to face significant risk if they fail to meet expect…" at bounding box center [315, 107] width 265 height 6
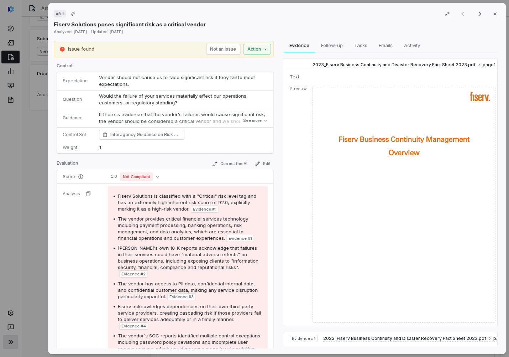
click at [21, 153] on div "# B.1 Result 1 of 25 Close Fiserv Solutions poses significant risk as a critica…" at bounding box center [254, 178] width 509 height 357
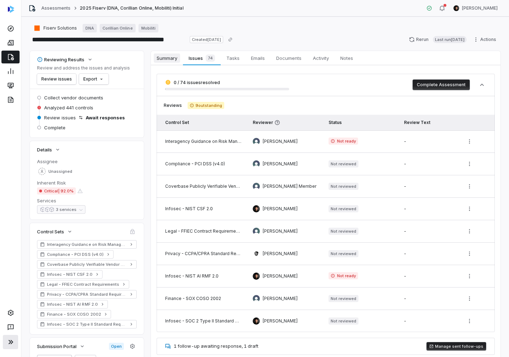
click at [173, 58] on span "Summary" at bounding box center [167, 57] width 26 height 9
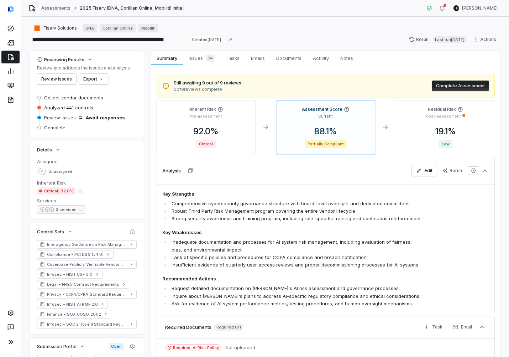
drag, startPoint x: 12, startPoint y: 343, endPoint x: 15, endPoint y: 197, distance: 146.8
click at [12, 343] on icon at bounding box center [10, 342] width 9 height 9
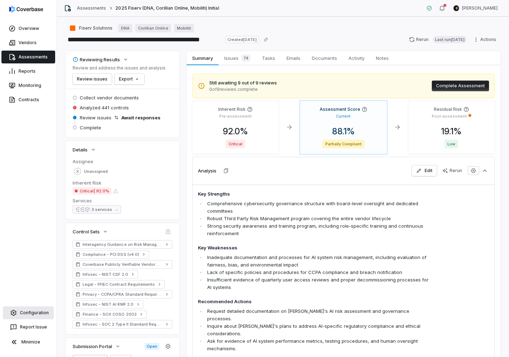
click at [26, 312] on link "Configuration" at bounding box center [28, 312] width 51 height 13
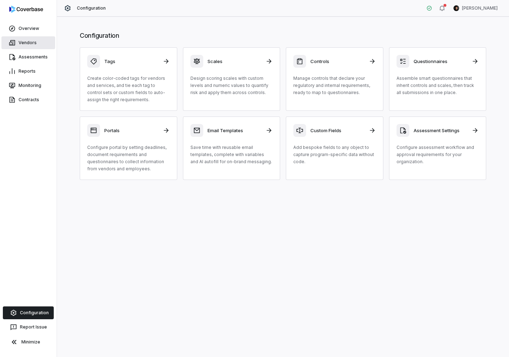
click at [31, 43] on link "Vendors" at bounding box center [28, 42] width 54 height 13
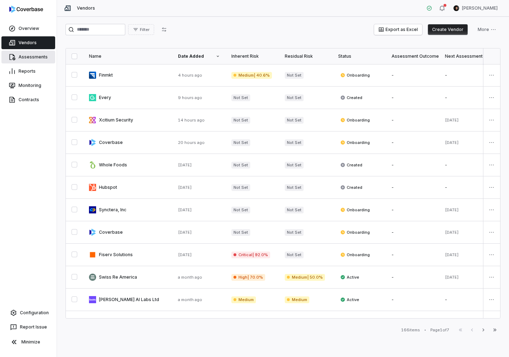
drag, startPoint x: 79, startPoint y: 62, endPoint x: 51, endPoint y: 60, distance: 28.6
click at [79, 62] on th at bounding box center [74, 56] width 17 height 16
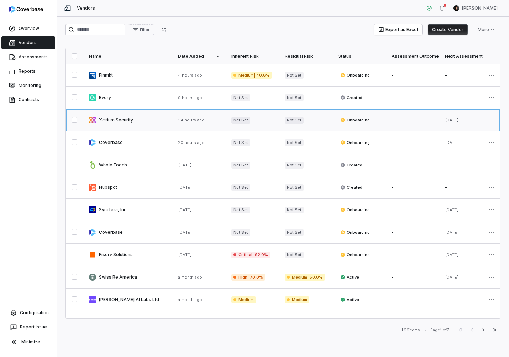
click at [167, 119] on link at bounding box center [127, 120] width 89 height 22
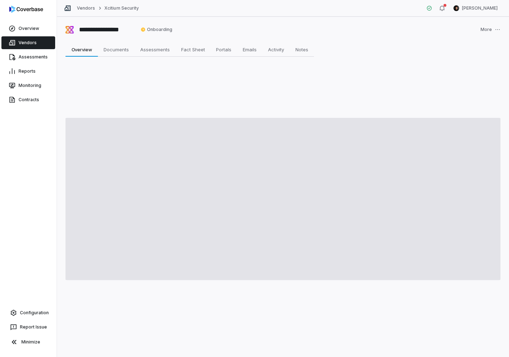
type textarea "*"
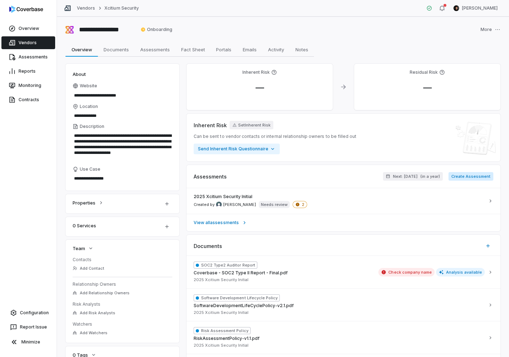
click at [481, 177] on button "Create Assessment" at bounding box center [471, 176] width 45 height 9
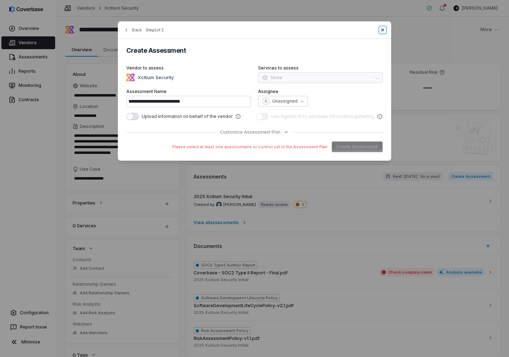
click at [383, 31] on icon "button" at bounding box center [383, 30] width 6 height 6
type input "**********"
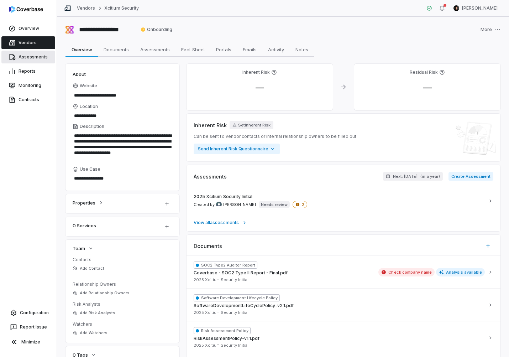
click at [42, 59] on link "Assessments" at bounding box center [28, 57] width 54 height 13
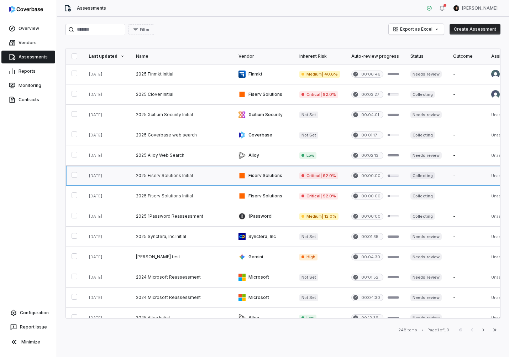
click at [202, 175] on link at bounding box center [181, 176] width 103 height 20
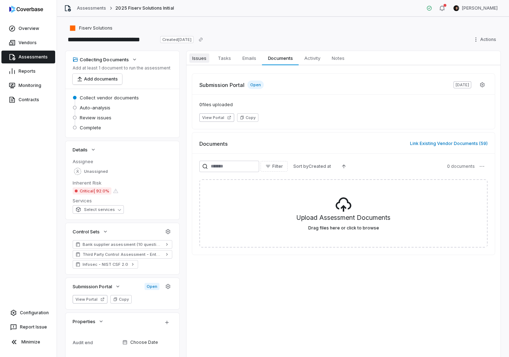
click at [197, 59] on span "Issues" at bounding box center [200, 57] width 20 height 9
